Goal: Register for event/course

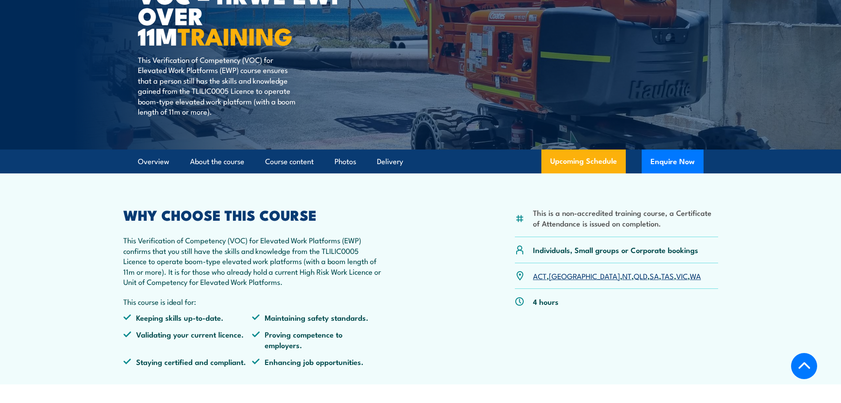
scroll to position [177, 0]
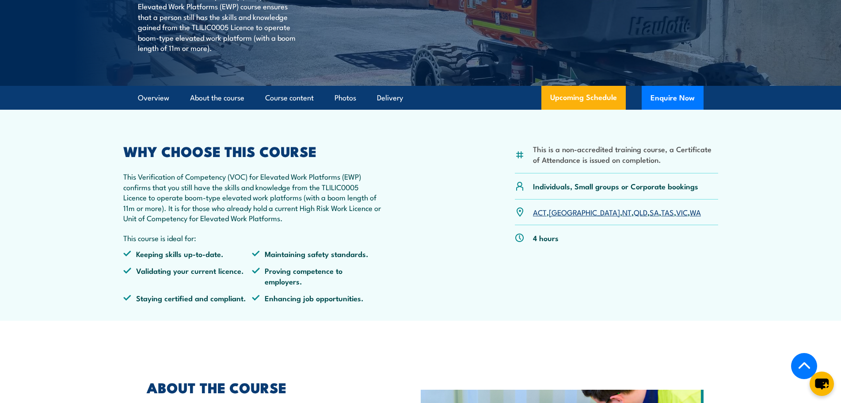
click at [634, 212] on link "QLD" at bounding box center [641, 211] width 14 height 11
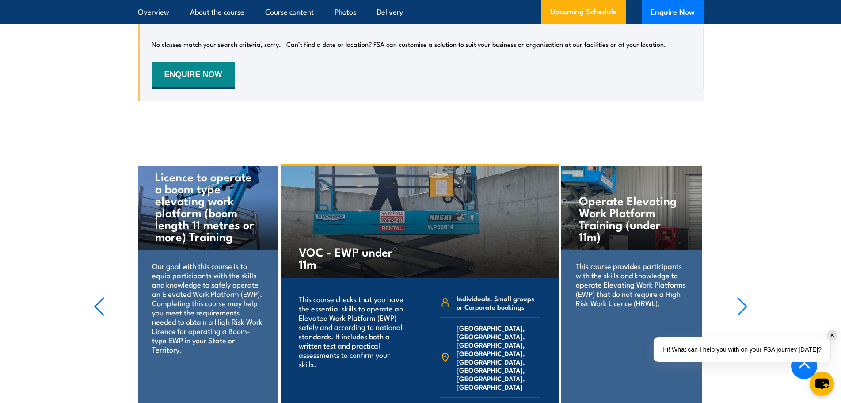
scroll to position [1647, 0]
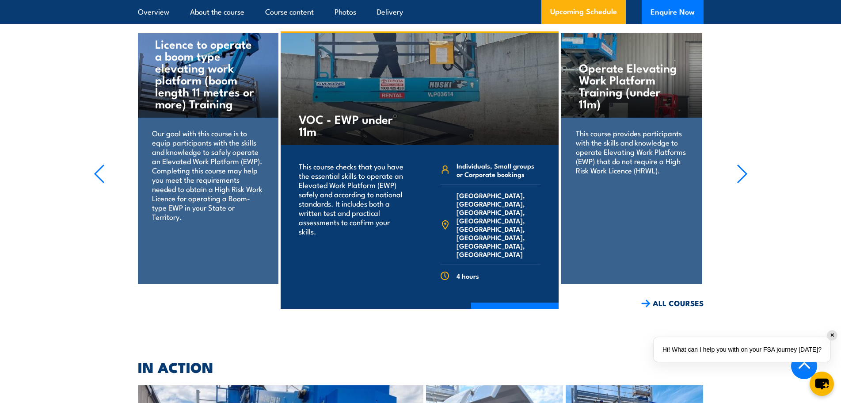
click at [217, 140] on p "Our goal with this course is to equip participants with the skills and knowledg…" at bounding box center [207, 174] width 111 height 93
click at [202, 61] on h4 "Licence to operate a boom type elevating work platform (boom length 11 metres o…" at bounding box center [207, 74] width 105 height 72
click at [202, 128] on p "Our goal with this course is to equip participants with the skills and knowledg…" at bounding box center [207, 174] width 111 height 93
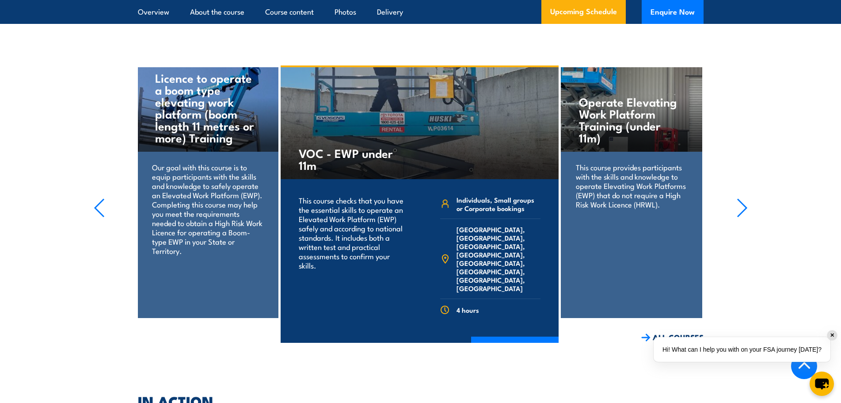
scroll to position [1691, 0]
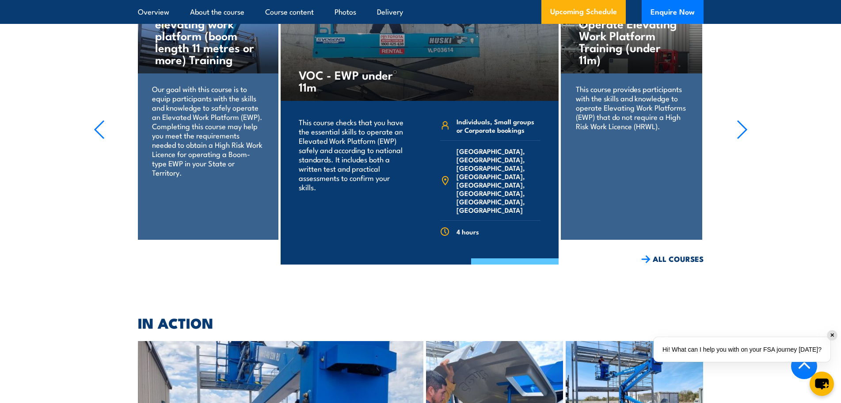
click at [523, 258] on link "COURSE DETAILS" at bounding box center [515, 269] width 88 height 23
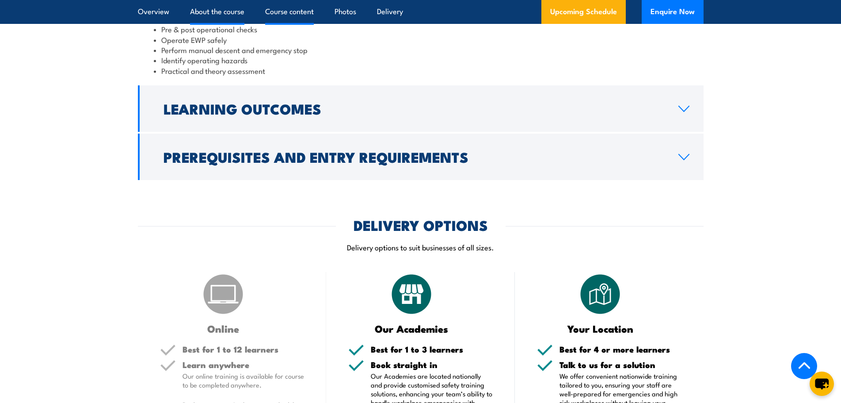
scroll to position [707, 0]
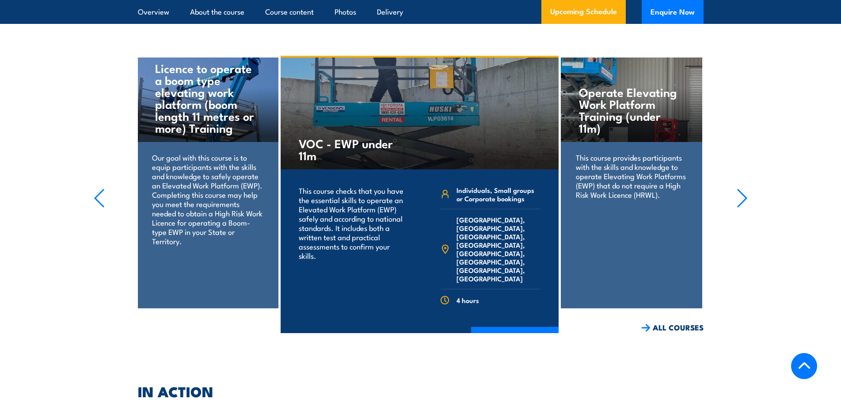
scroll to position [1691, 0]
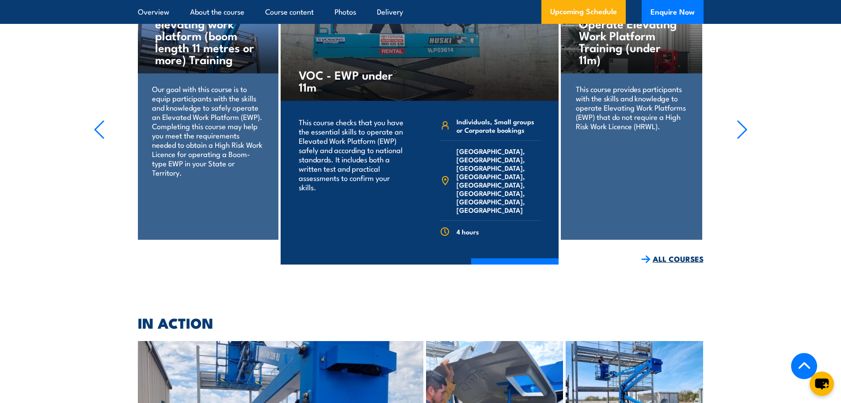
click at [668, 254] on link "ALL COURSES" at bounding box center [673, 259] width 62 height 10
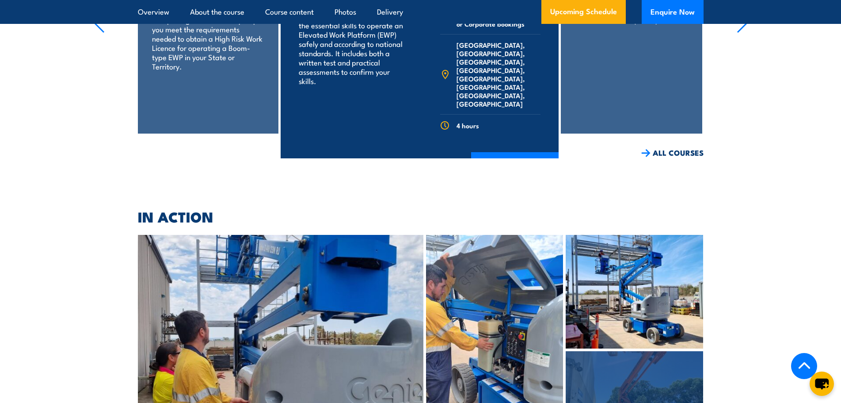
scroll to position [1868, 0]
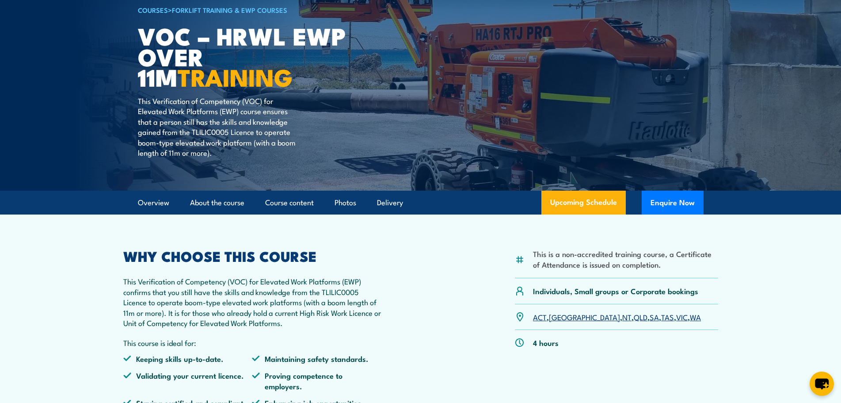
scroll to position [133, 0]
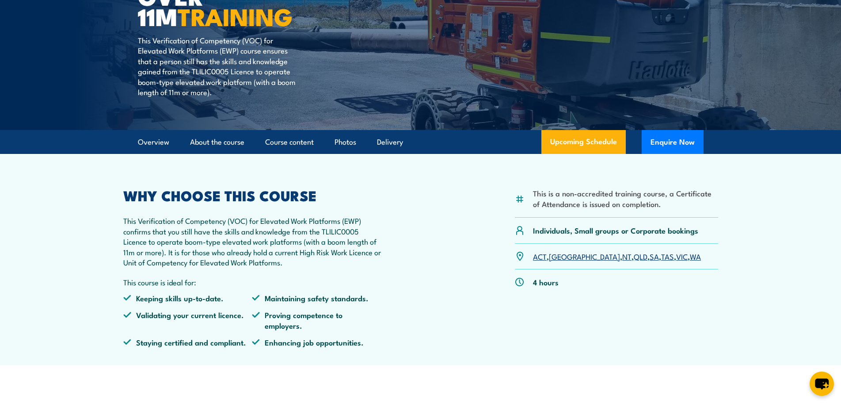
click at [634, 253] on link "QLD" at bounding box center [641, 256] width 14 height 11
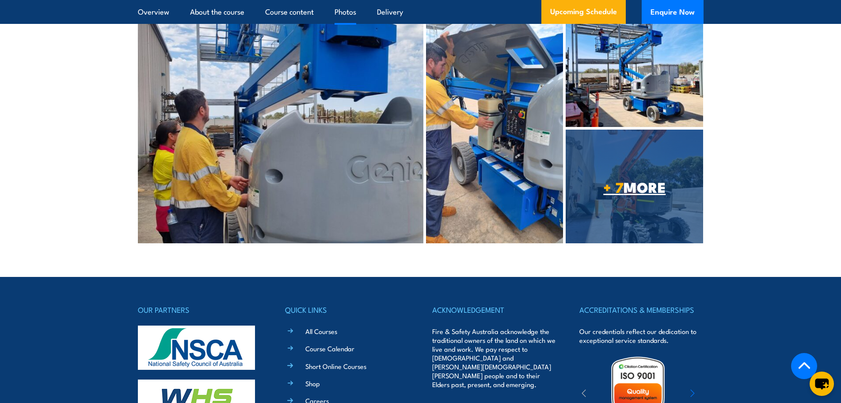
scroll to position [2089, 0]
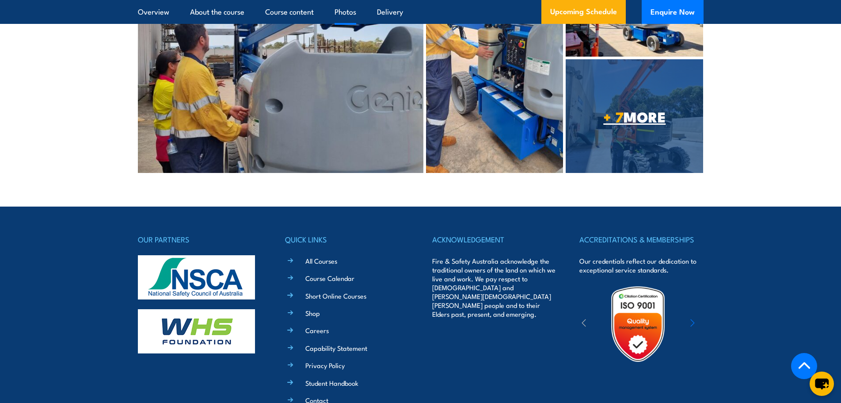
click at [648, 113] on span "+ 7 MORE" at bounding box center [635, 116] width 138 height 12
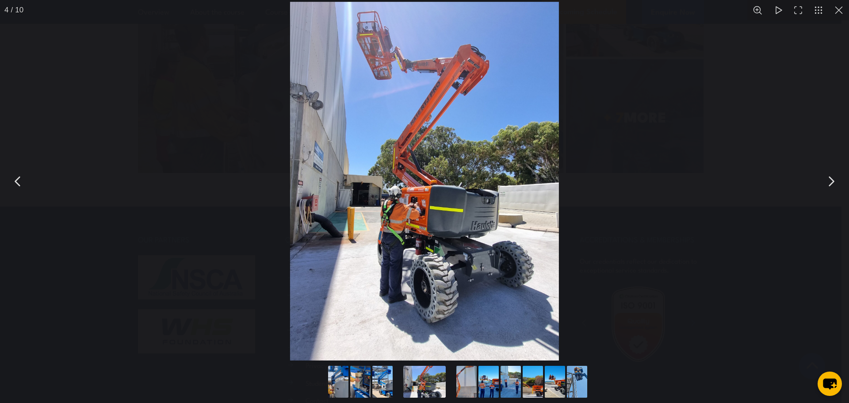
click at [841, 15] on button "You can close this modal content with the ESC key" at bounding box center [839, 10] width 20 height 20
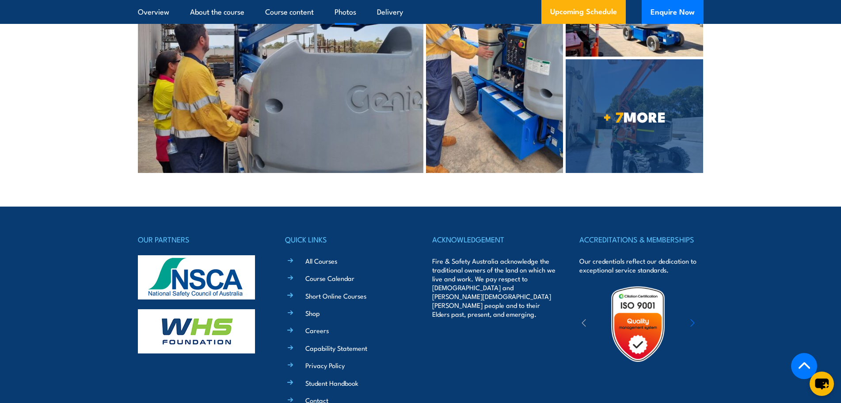
scroll to position [2177, 0]
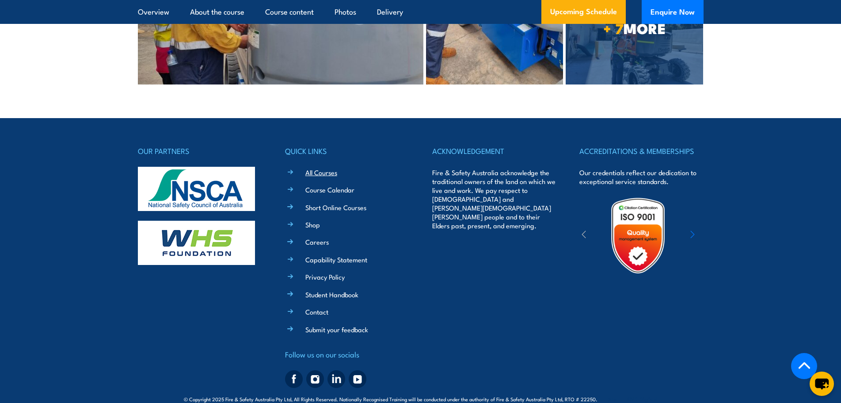
click at [332, 168] on link "All Courses" at bounding box center [322, 172] width 32 height 9
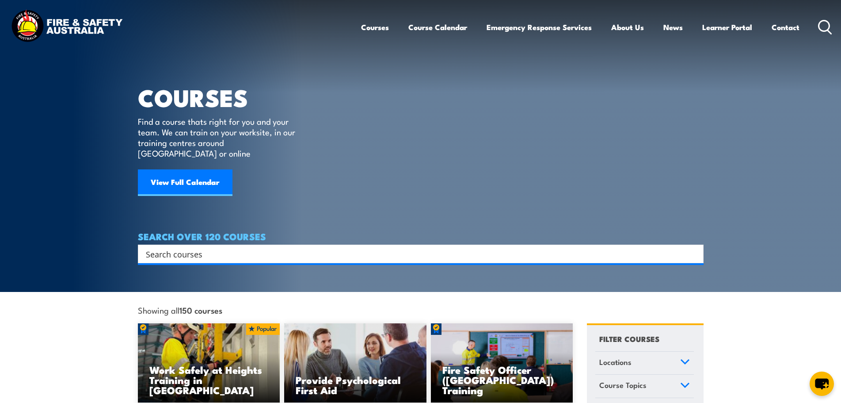
click at [152, 231] on h4 "SEARCH OVER 120 COURSES" at bounding box center [421, 236] width 566 height 10
click at [166, 247] on input "Search input" at bounding box center [415, 253] width 539 height 13
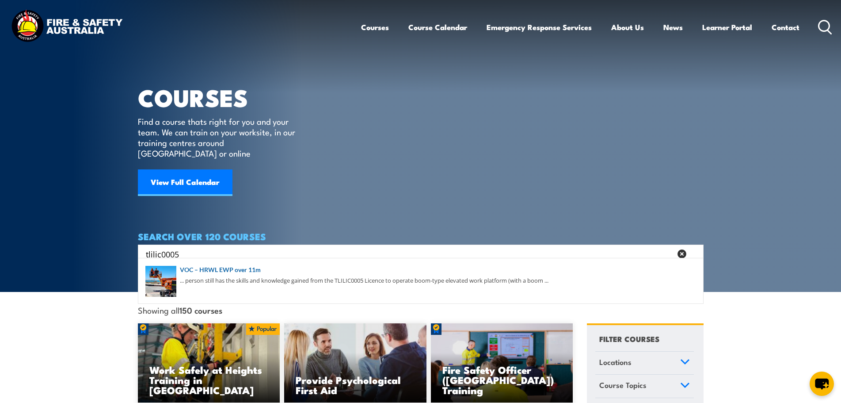
type input "tlilic0005"
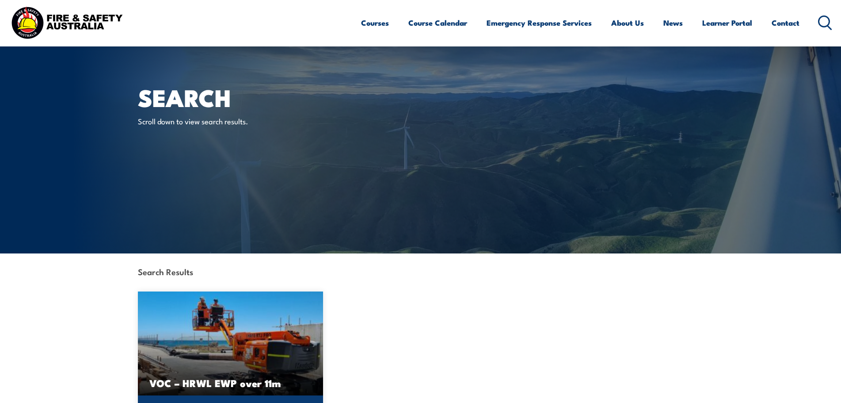
scroll to position [177, 0]
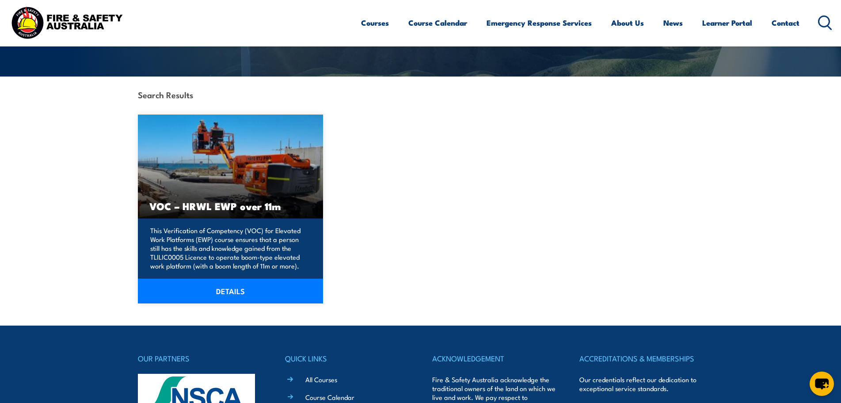
click at [235, 292] on link "DETAILS" at bounding box center [231, 291] width 186 height 25
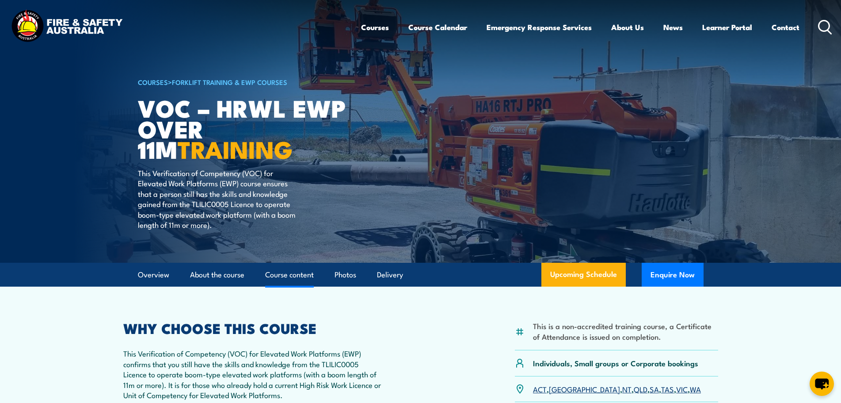
scroll to position [133, 0]
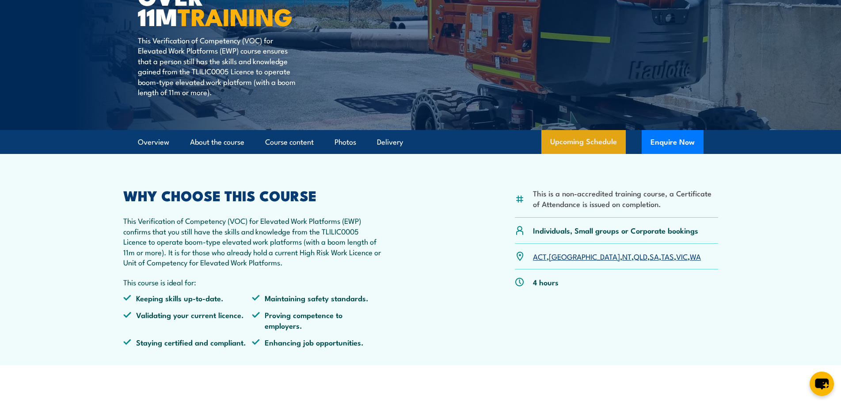
click at [603, 145] on link "Upcoming Schedule" at bounding box center [584, 142] width 84 height 24
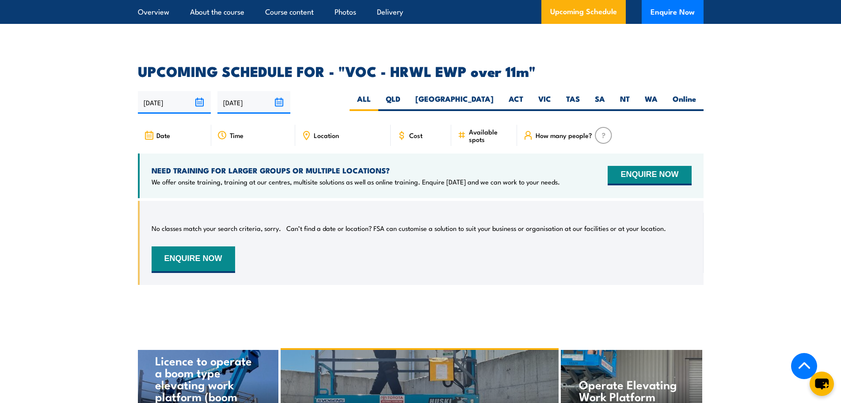
scroll to position [1293, 0]
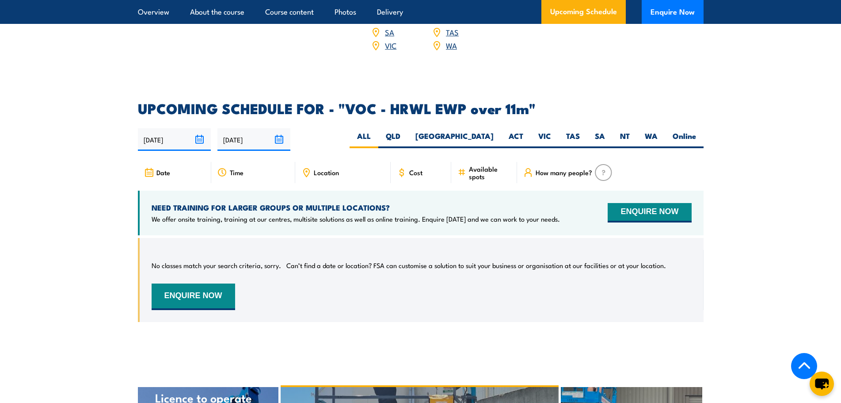
click at [449, 128] on div "30/09/2025 29/03/2026" at bounding box center [421, 139] width 566 height 23
click at [408, 131] on label "QLD" at bounding box center [393, 139] width 30 height 17
click at [406, 131] on input "QLD" at bounding box center [404, 134] width 6 height 6
radio input "true"
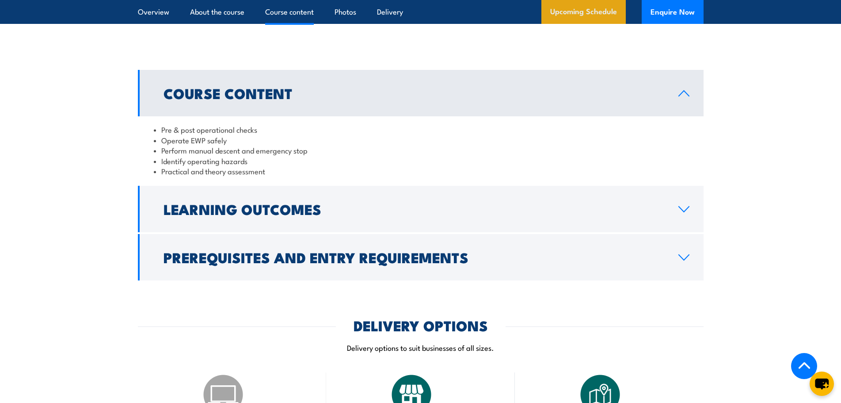
scroll to position [630, 0]
